Goal: Information Seeking & Learning: Learn about a topic

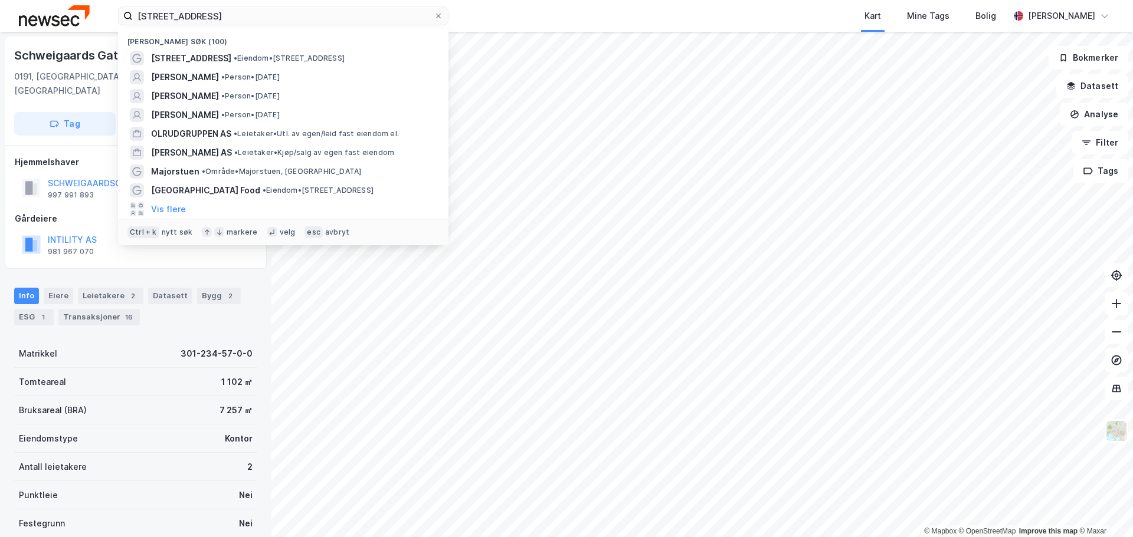
click at [197, 20] on input "[STREET_ADDRESS]" at bounding box center [283, 16] width 301 height 18
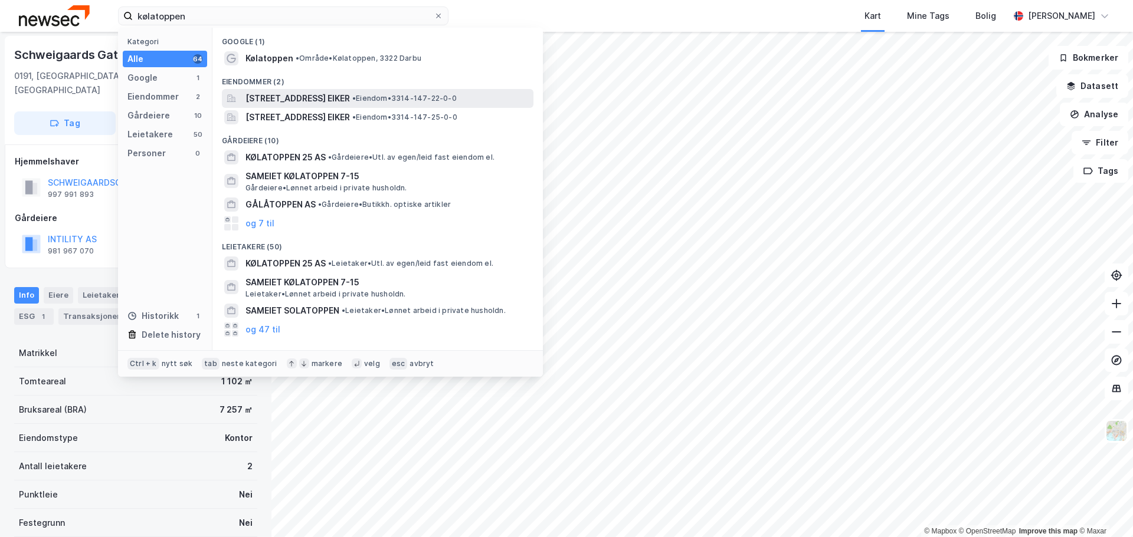
click at [282, 98] on span "[STREET_ADDRESS] EIKER" at bounding box center [297, 98] width 104 height 14
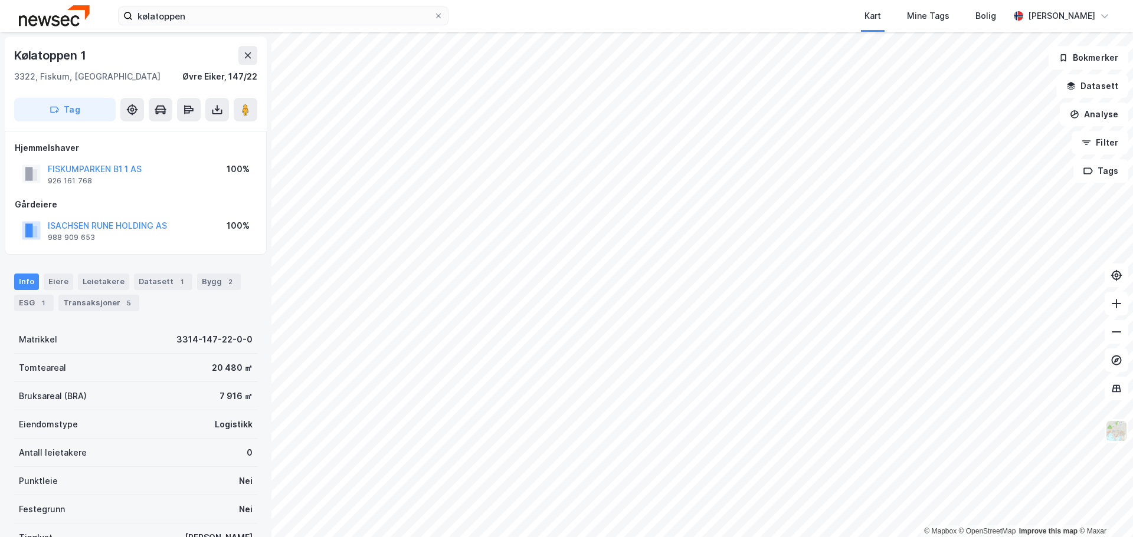
scroll to position [1, 0]
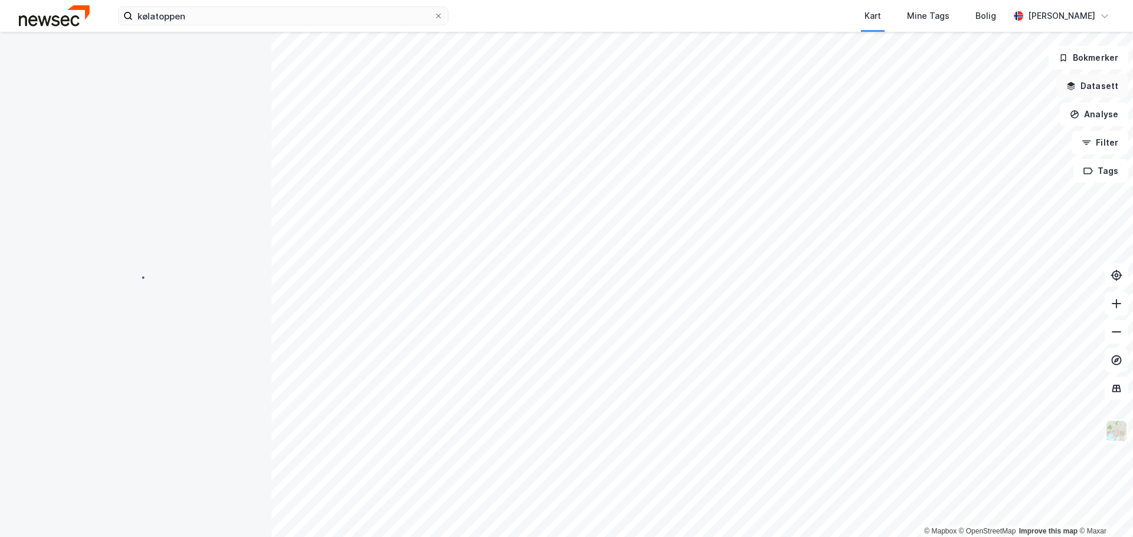
scroll to position [1, 0]
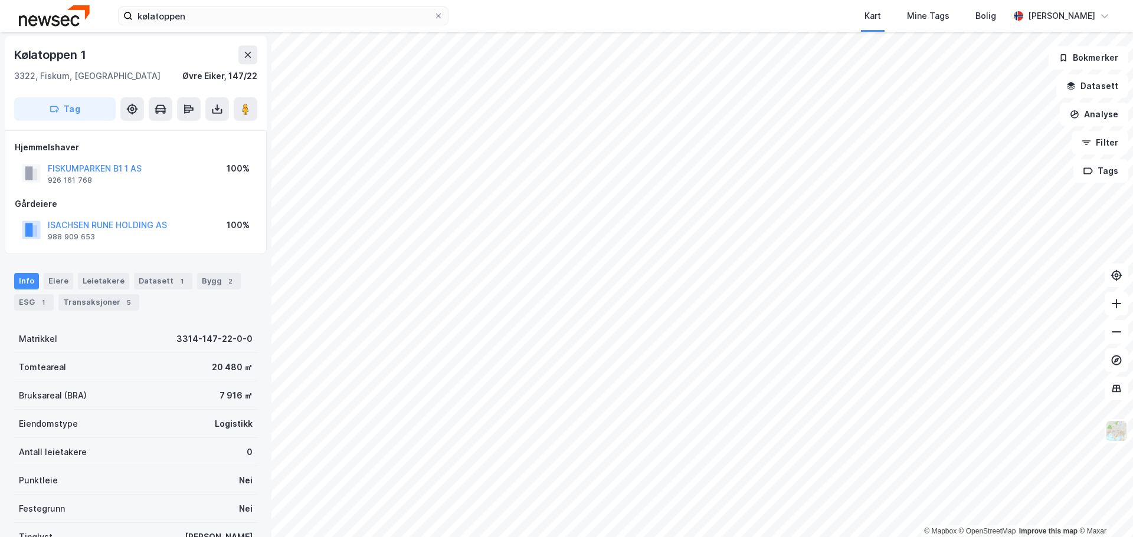
click at [109, 31] on div "kølatoppen Kart Mine Tags Bolig [PERSON_NAME]" at bounding box center [566, 16] width 1133 height 32
click at [234, 21] on input "kølatoppen" at bounding box center [283, 16] width 301 height 18
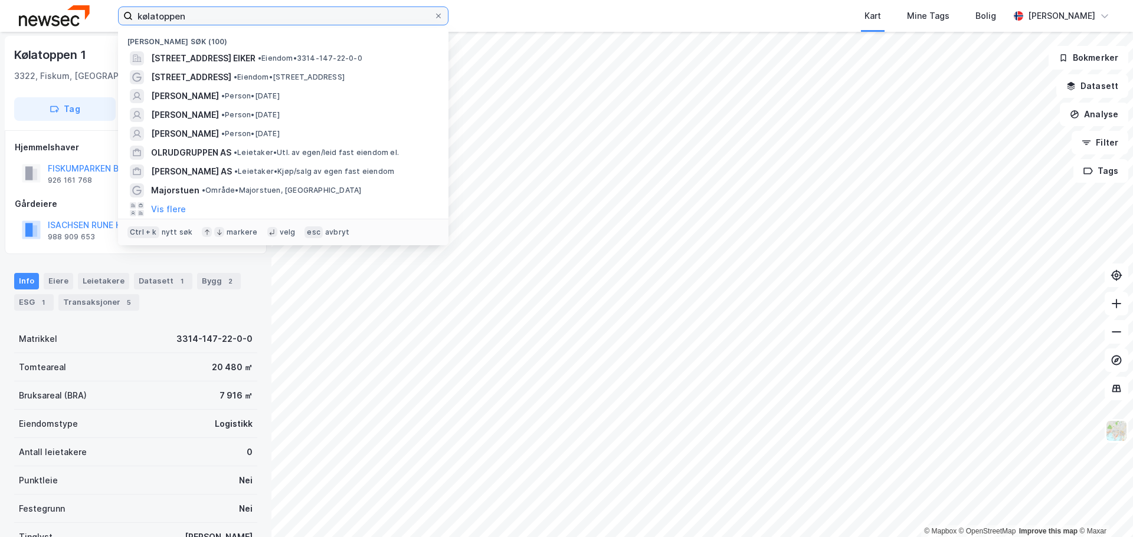
click at [234, 21] on input "kølatoppen" at bounding box center [283, 16] width 301 height 18
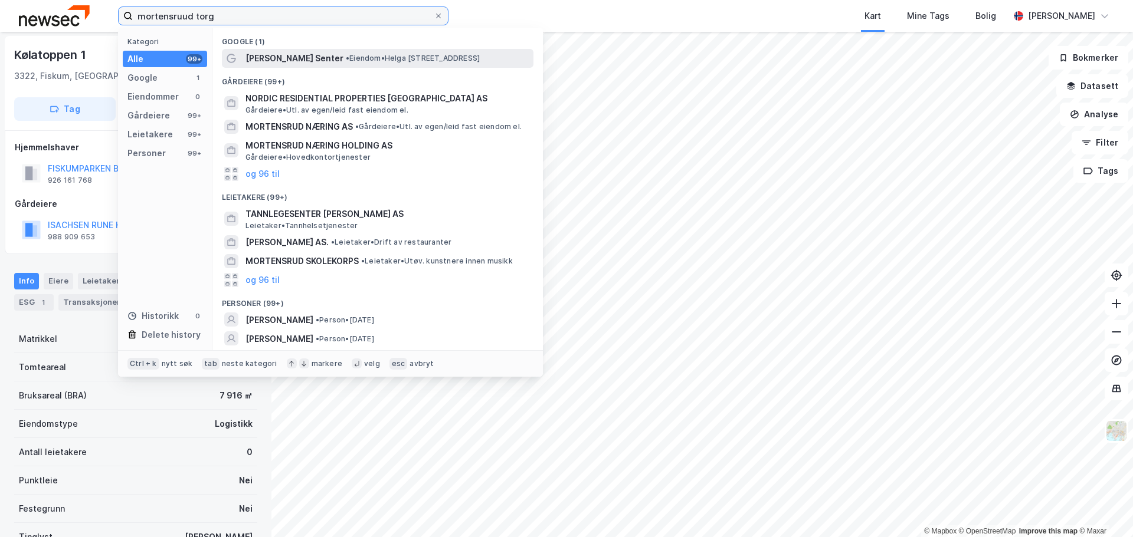
type input "mortensruud torg"
click at [278, 59] on span "[PERSON_NAME] Senter" at bounding box center [294, 58] width 98 height 14
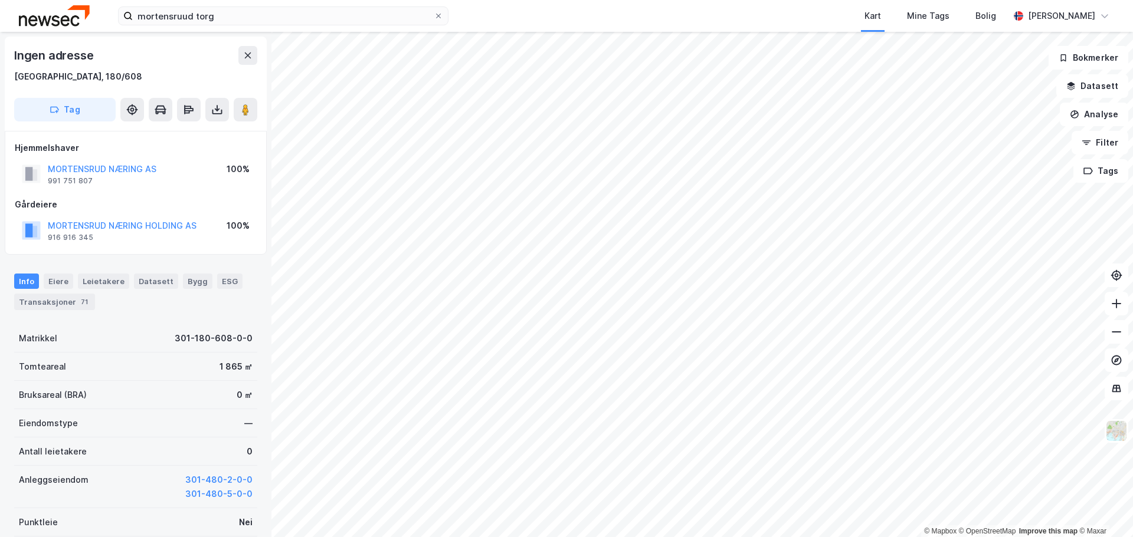
scroll to position [1, 0]
